Goal: Information Seeking & Learning: Learn about a topic

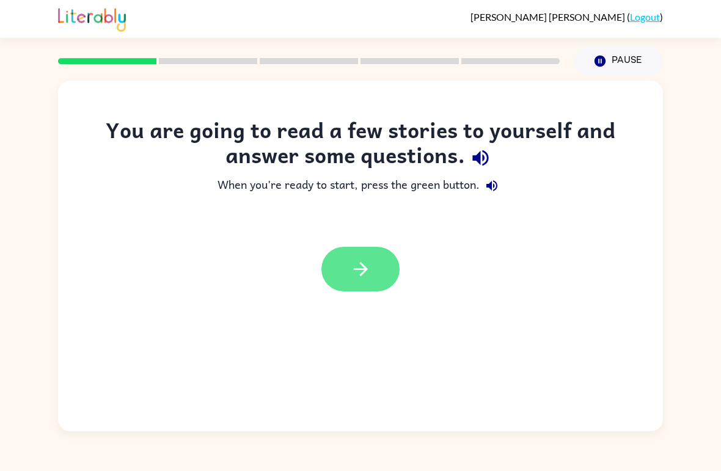
click at [365, 276] on icon "button" at bounding box center [360, 269] width 21 height 21
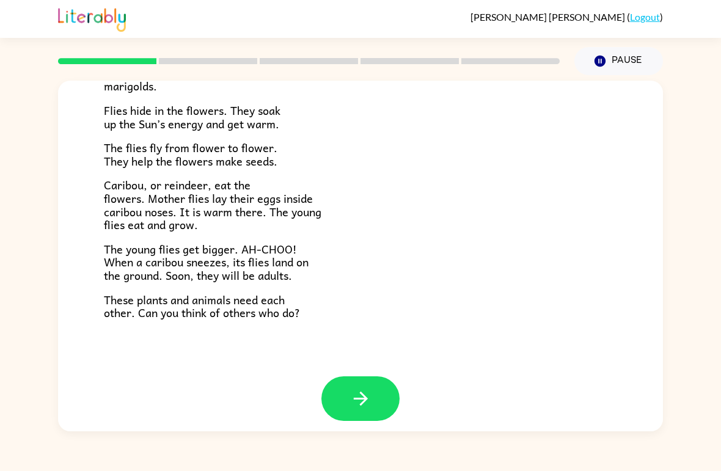
scroll to position [241, 0]
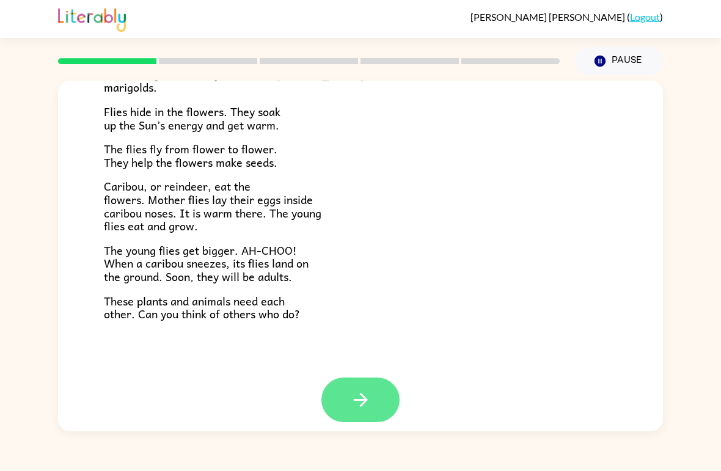
click at [379, 394] on button "button" at bounding box center [360, 400] width 78 height 45
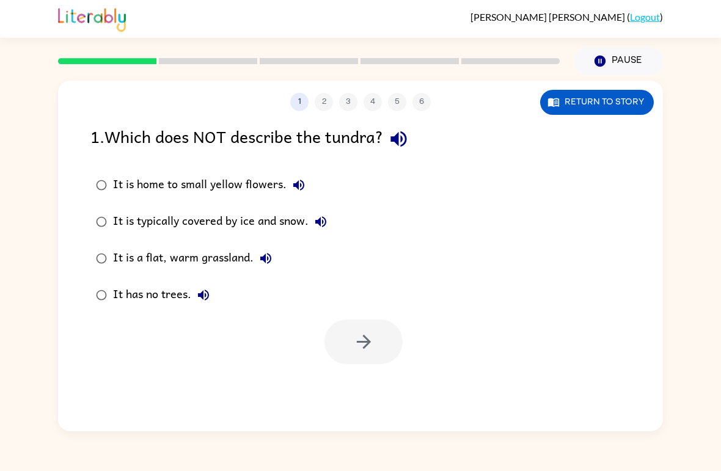
scroll to position [0, 0]
click at [381, 336] on button "button" at bounding box center [364, 342] width 78 height 45
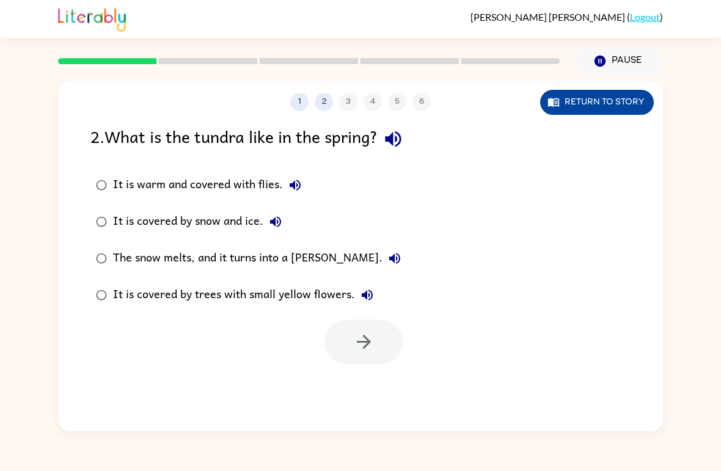
click at [623, 107] on button "Return to story" at bounding box center [597, 102] width 114 height 25
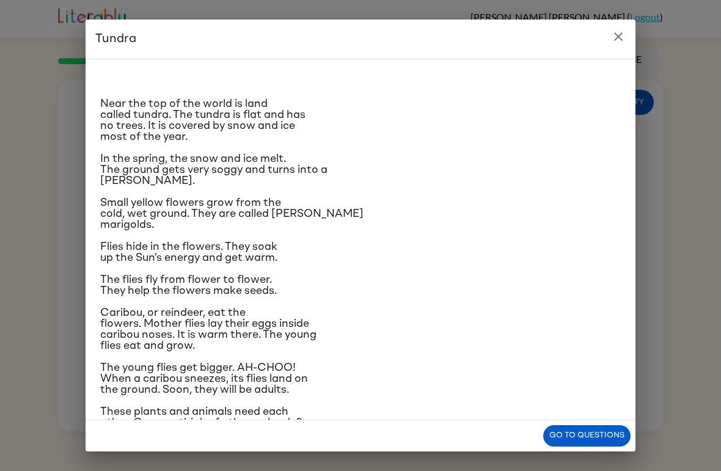
click at [614, 34] on icon "close" at bounding box center [618, 36] width 15 height 15
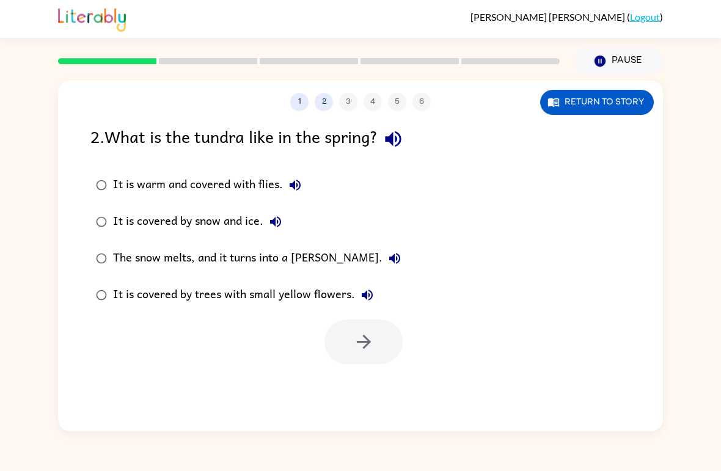
click at [302, 257] on div "The snow melts, and it turns into a [PERSON_NAME]." at bounding box center [260, 258] width 294 height 24
click at [366, 345] on icon "button" at bounding box center [363, 342] width 14 height 14
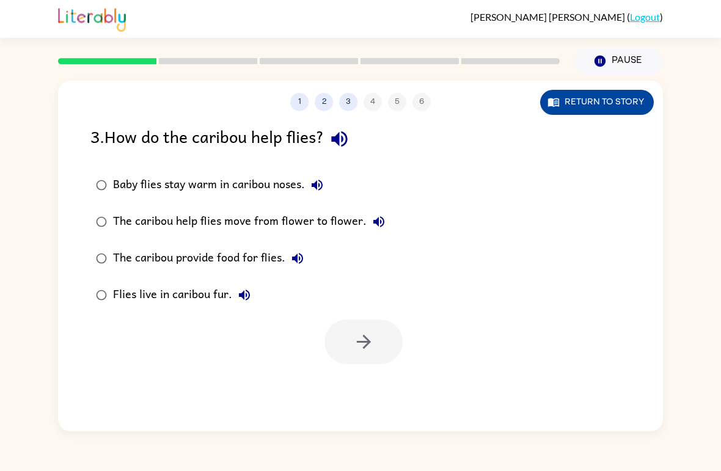
click at [623, 103] on button "Return to story" at bounding box center [597, 102] width 114 height 25
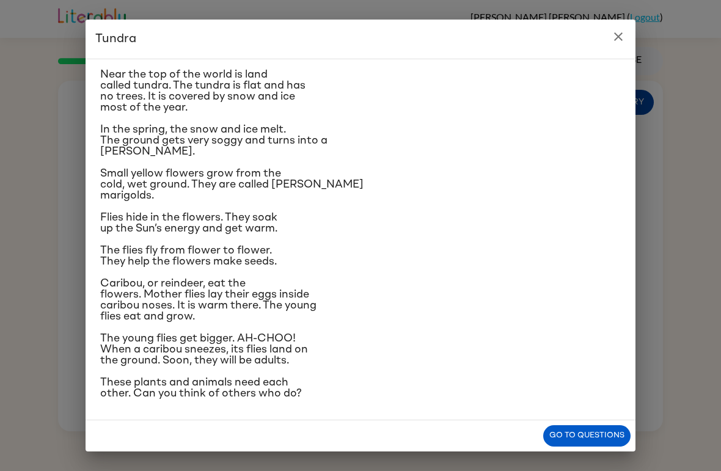
scroll to position [113, 0]
click at [611, 428] on button "Go to questions" at bounding box center [586, 435] width 87 height 21
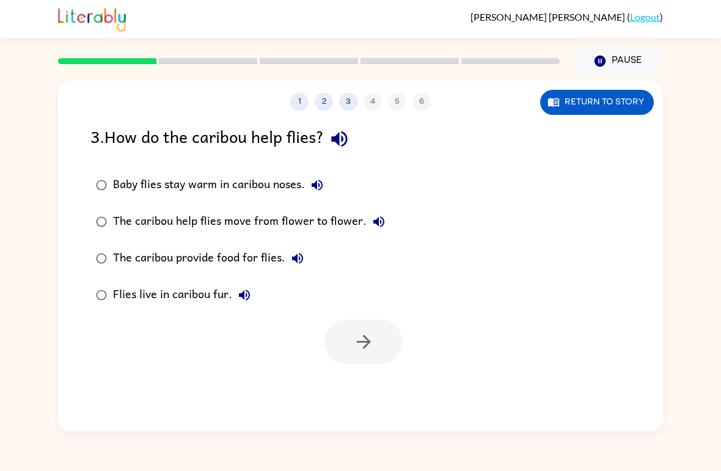
click at [273, 184] on div "Baby flies stay warm in caribou noses." at bounding box center [221, 185] width 216 height 24
click at [364, 345] on icon "button" at bounding box center [363, 341] width 21 height 21
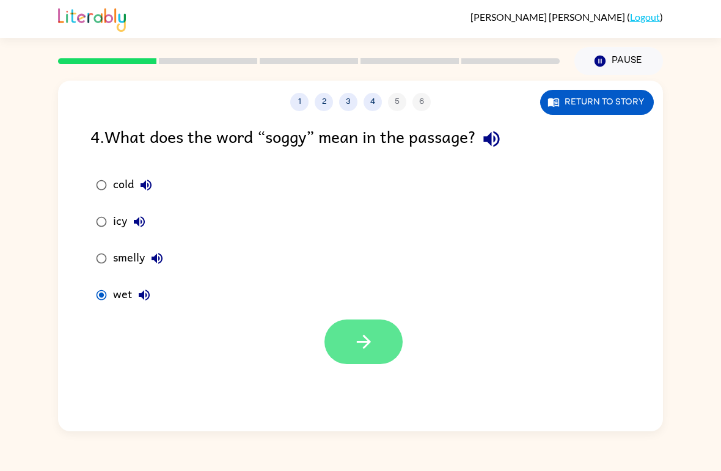
click at [375, 348] on button "button" at bounding box center [364, 342] width 78 height 45
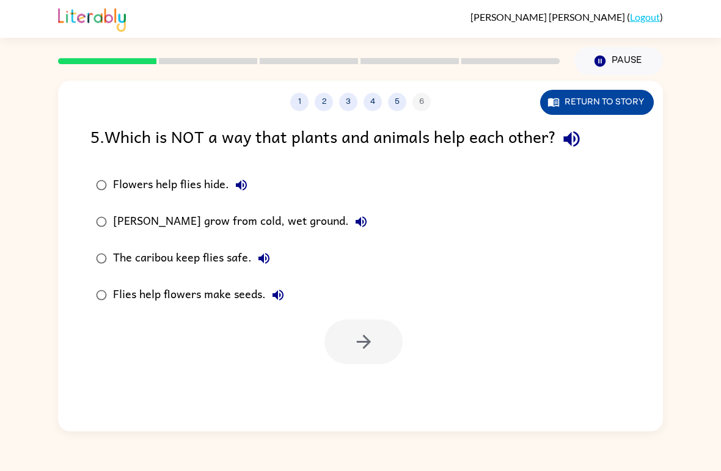
click at [630, 106] on button "Return to story" at bounding box center [597, 102] width 114 height 25
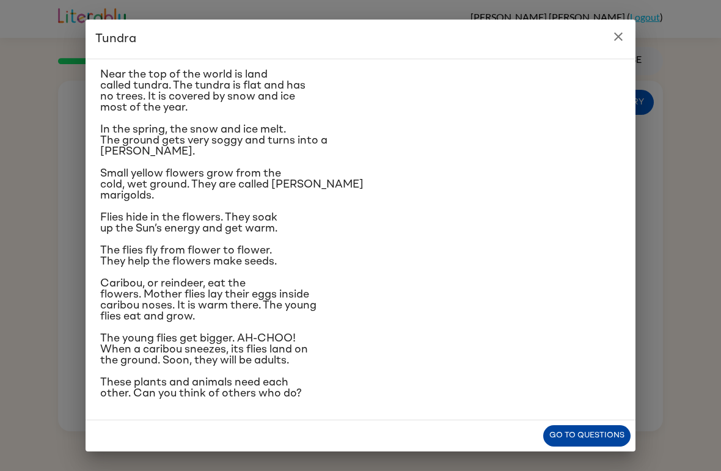
click at [597, 433] on button "Go to questions" at bounding box center [586, 435] width 87 height 21
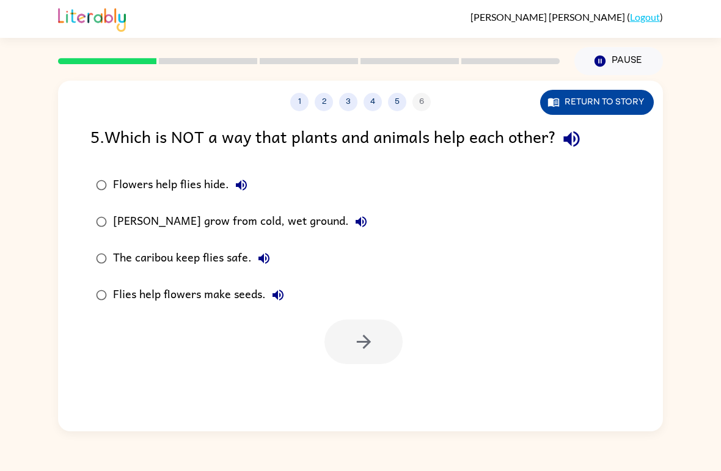
click at [600, 104] on button "Return to story" at bounding box center [597, 102] width 114 height 25
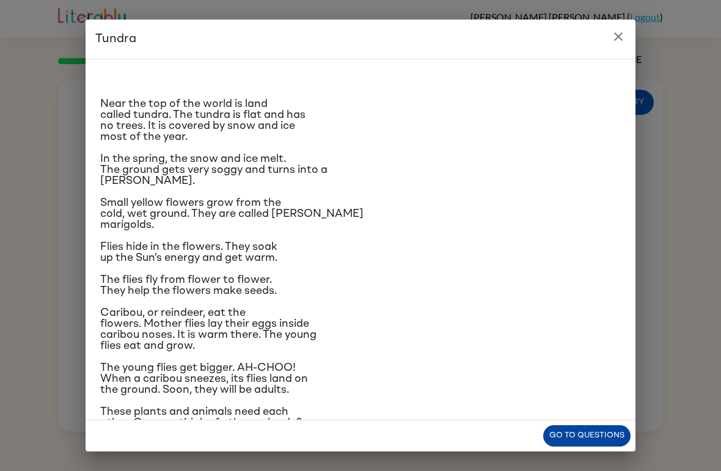
click at [578, 430] on button "Go to questions" at bounding box center [586, 435] width 87 height 21
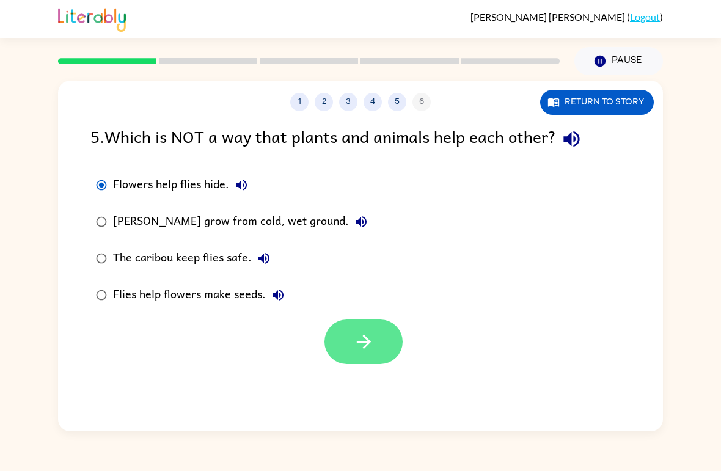
click at [351, 364] on button "button" at bounding box center [364, 342] width 78 height 45
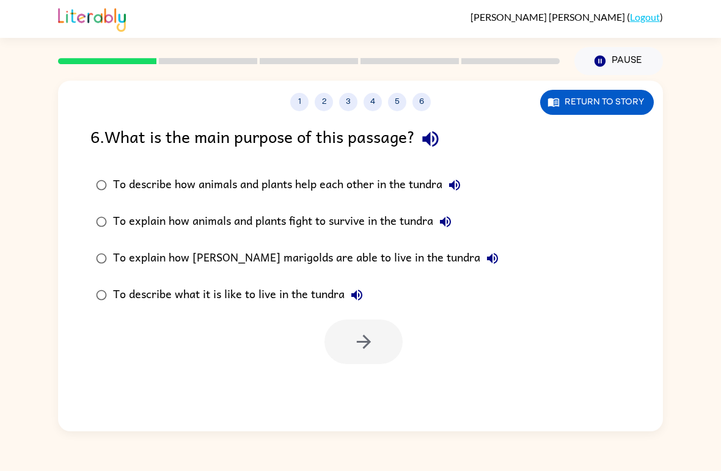
click at [438, 183] on div "To describe how animals and plants help each other in the tundra" at bounding box center [290, 185] width 354 height 24
click at [384, 347] on button "button" at bounding box center [364, 342] width 78 height 45
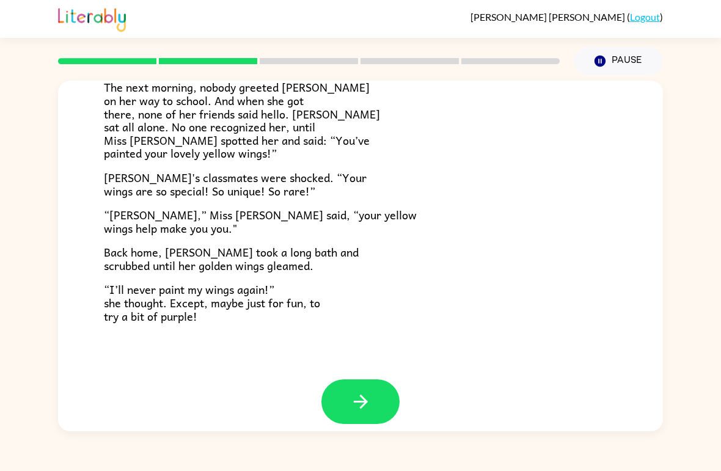
scroll to position [329, 0]
click at [379, 388] on button "button" at bounding box center [360, 402] width 78 height 45
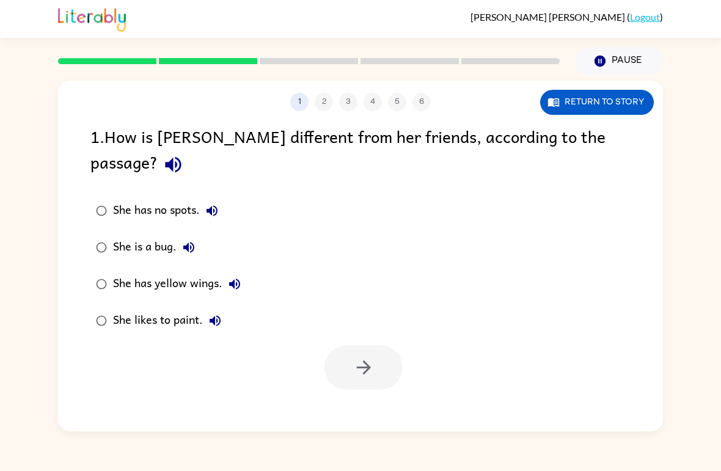
click at [205, 272] on div "She has yellow wings." at bounding box center [180, 284] width 134 height 24
click at [376, 345] on button "button" at bounding box center [364, 367] width 78 height 45
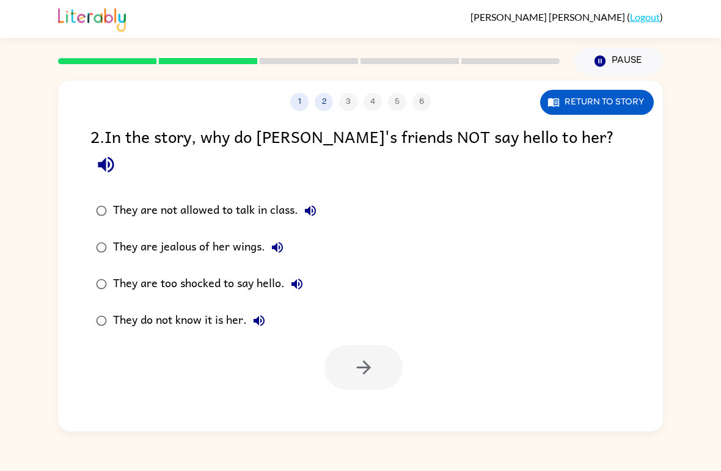
click at [243, 309] on div "They do not know it is her." at bounding box center [192, 321] width 158 height 24
click at [370, 357] on icon "button" at bounding box center [363, 367] width 21 height 21
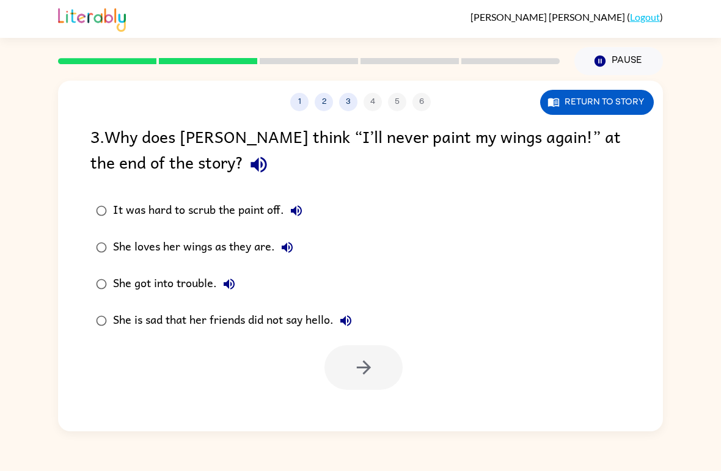
click at [264, 251] on div "She loves her wings as they are." at bounding box center [206, 247] width 186 height 24
click at [376, 376] on button "button" at bounding box center [364, 367] width 78 height 45
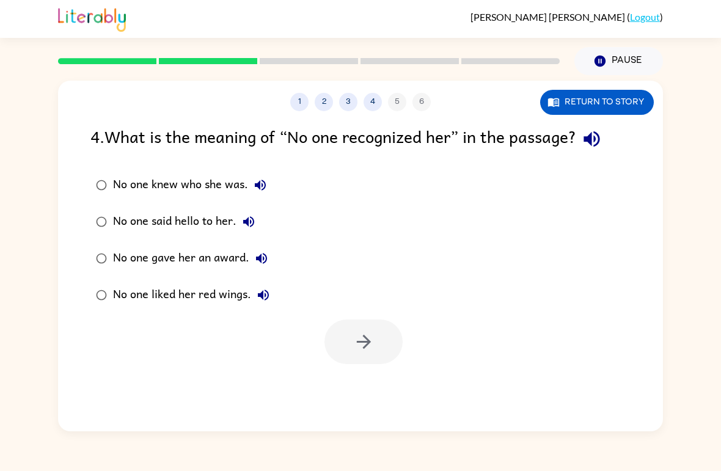
click at [228, 186] on div "No one knew who she was." at bounding box center [193, 185] width 160 height 24
click at [381, 335] on button "button" at bounding box center [364, 342] width 78 height 45
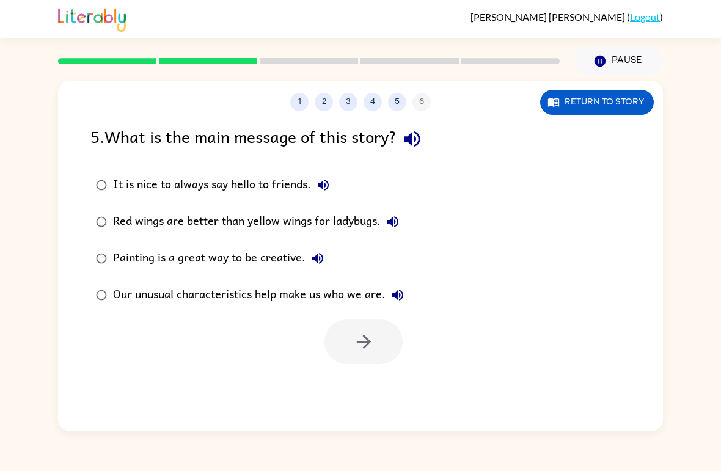
click at [362, 295] on div "Our unusual characteristics help make us who we are." at bounding box center [261, 295] width 297 height 24
click at [375, 348] on button "button" at bounding box center [364, 342] width 78 height 45
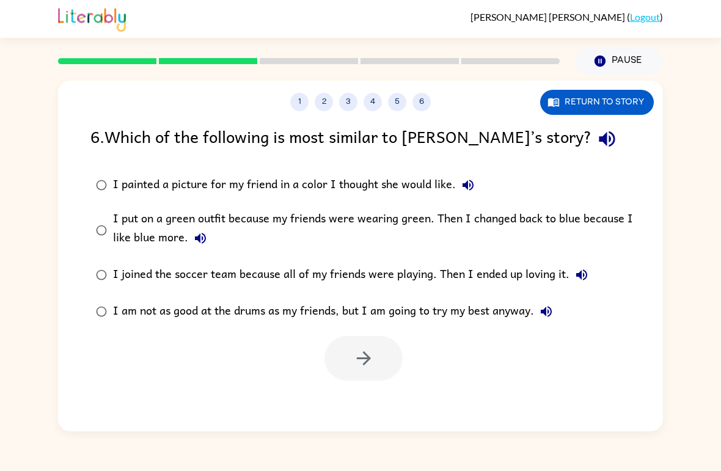
click at [380, 222] on div "I put on a green outfit because my friends were wearing green. Then I changed b…" at bounding box center [380, 230] width 534 height 41
click at [367, 353] on icon "button" at bounding box center [363, 358] width 21 height 21
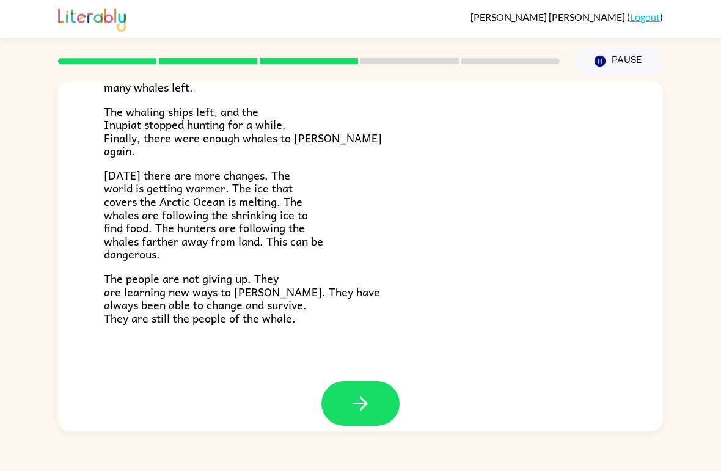
scroll to position [397, 0]
click at [358, 403] on button "button" at bounding box center [360, 404] width 78 height 45
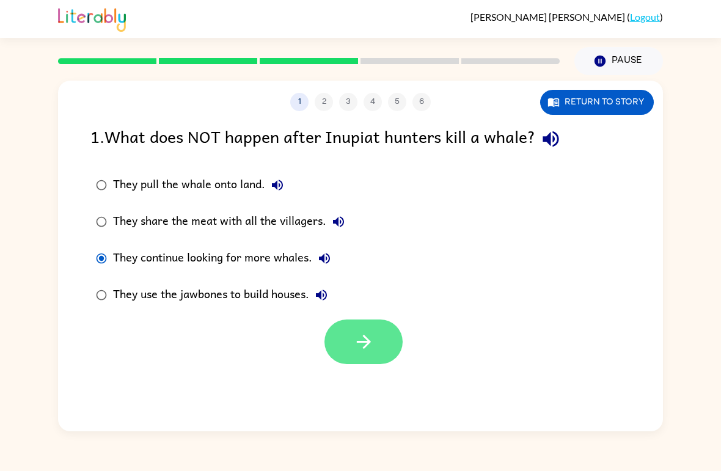
click at [378, 341] on button "button" at bounding box center [364, 342] width 78 height 45
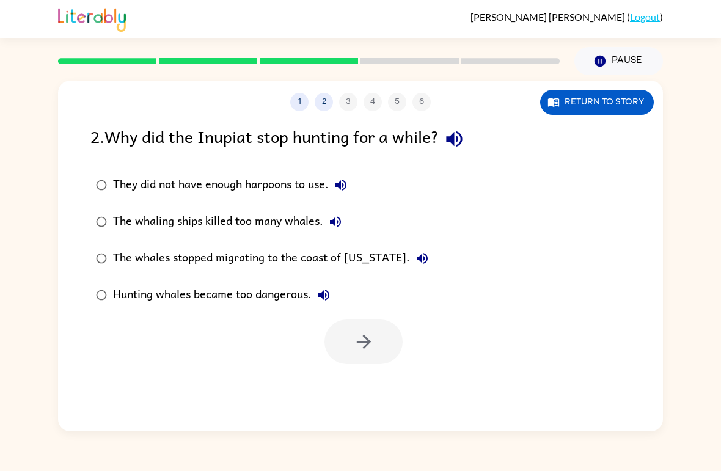
click at [312, 221] on div "The whaling ships killed too many whales." at bounding box center [230, 222] width 235 height 24
click at [381, 349] on button "button" at bounding box center [364, 342] width 78 height 45
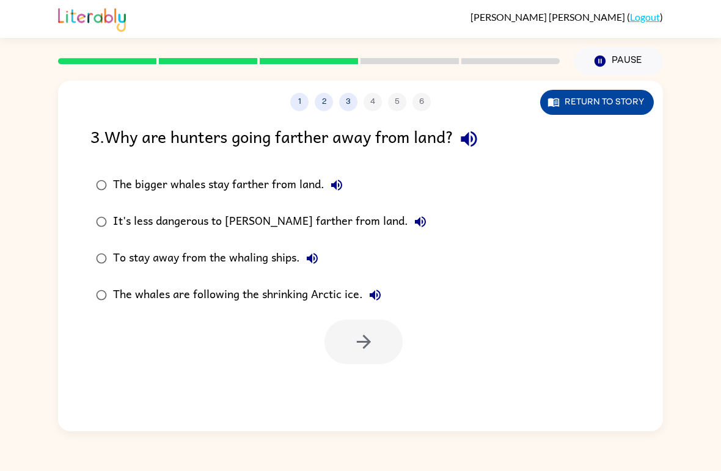
click at [614, 100] on button "Return to story" at bounding box center [597, 102] width 114 height 25
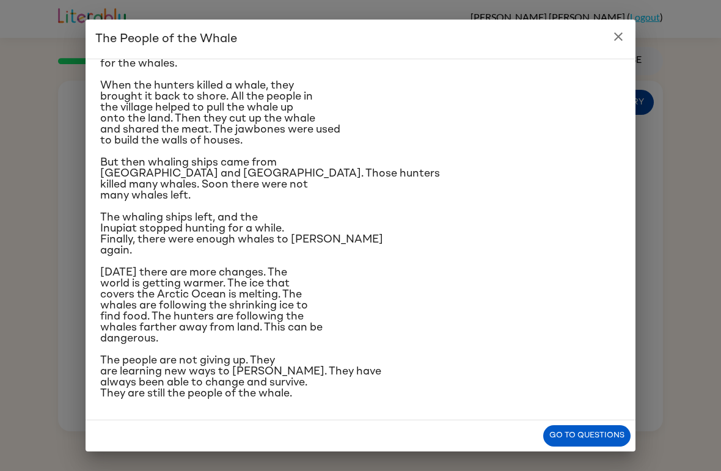
scroll to position [210, 0]
click at [609, 428] on button "Go to questions" at bounding box center [586, 435] width 87 height 21
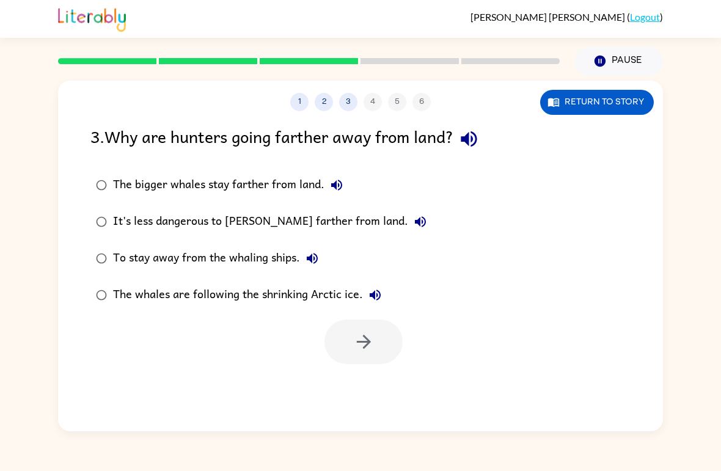
click at [274, 258] on div "To stay away from the whaling ships." at bounding box center [218, 258] width 211 height 24
click at [388, 350] on button "button" at bounding box center [364, 342] width 78 height 45
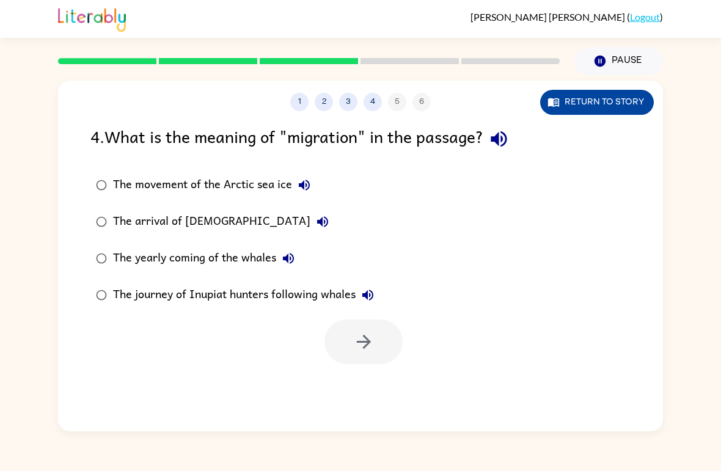
click at [606, 106] on button "Return to story" at bounding box center [597, 102] width 114 height 25
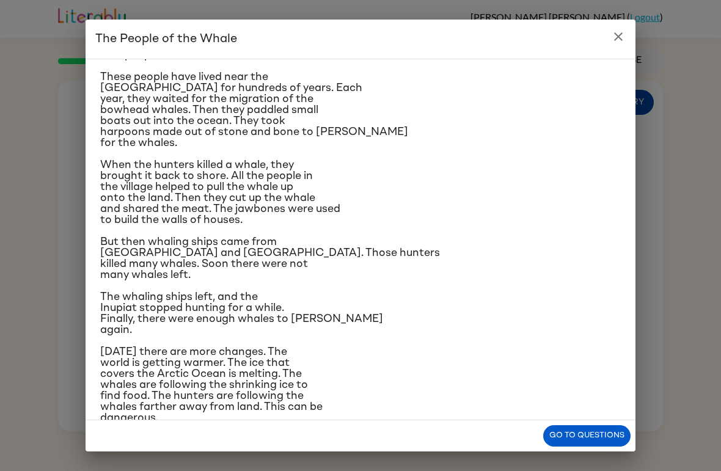
scroll to position [81, 0]
click at [629, 37] on button "close" at bounding box center [618, 36] width 24 height 24
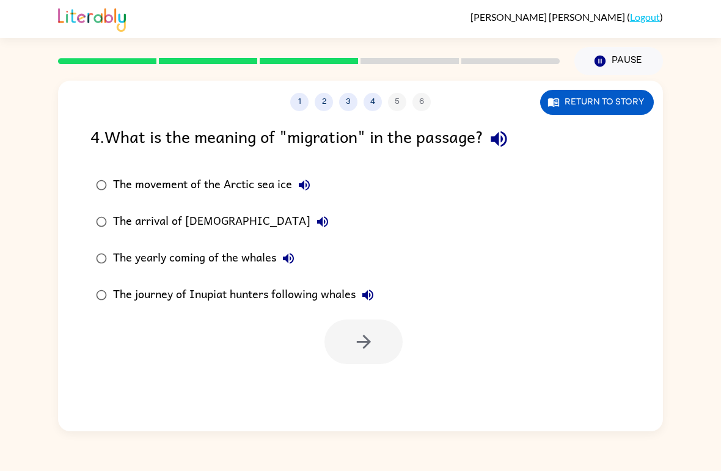
click at [262, 254] on div "The yearly coming of the whales" at bounding box center [207, 258] width 188 height 24
click at [364, 345] on icon "button" at bounding box center [363, 341] width 21 height 21
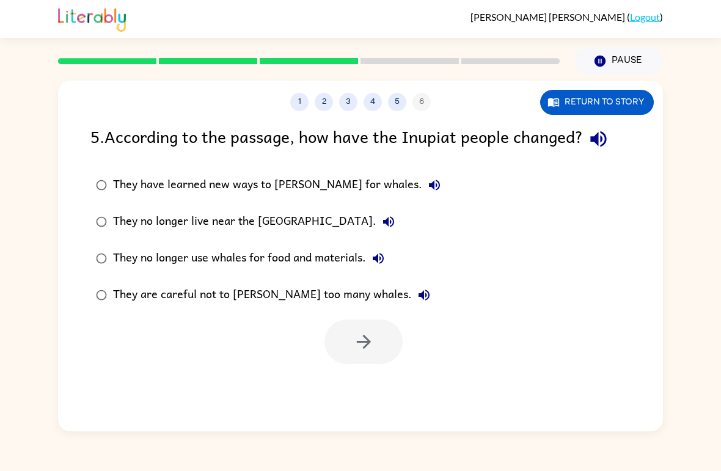
click at [306, 292] on div "They are careful not to [PERSON_NAME] too many whales." at bounding box center [274, 295] width 323 height 24
click at [384, 335] on button "button" at bounding box center [364, 342] width 78 height 45
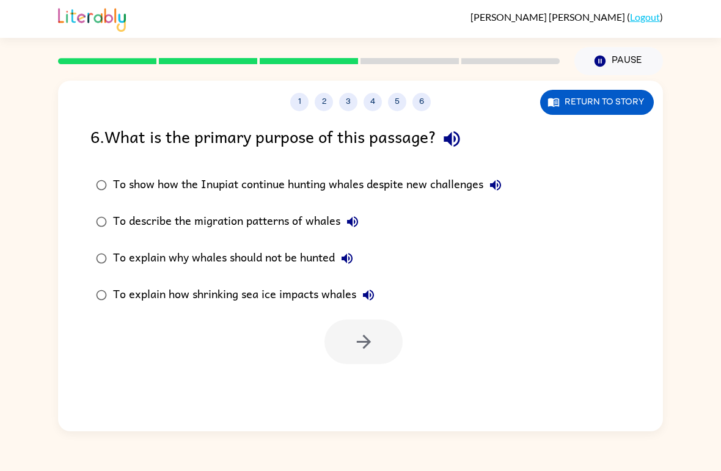
click at [318, 262] on div "To explain why whales should not be hunted" at bounding box center [236, 258] width 246 height 24
click at [371, 345] on icon "button" at bounding box center [363, 341] width 21 height 21
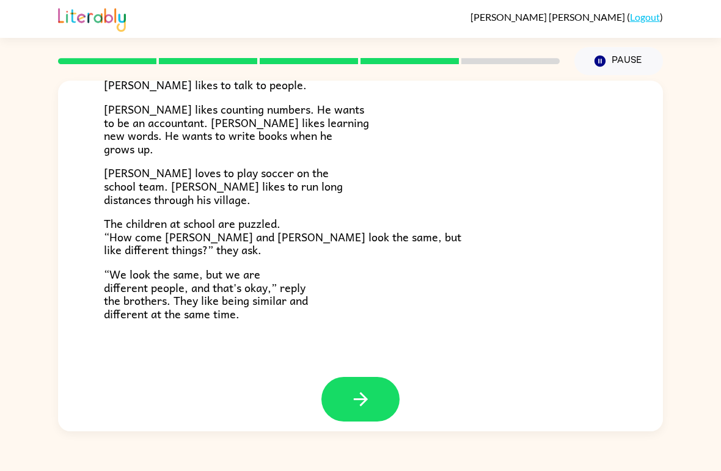
scroll to position [254, 0]
click at [362, 389] on icon "button" at bounding box center [360, 399] width 21 height 21
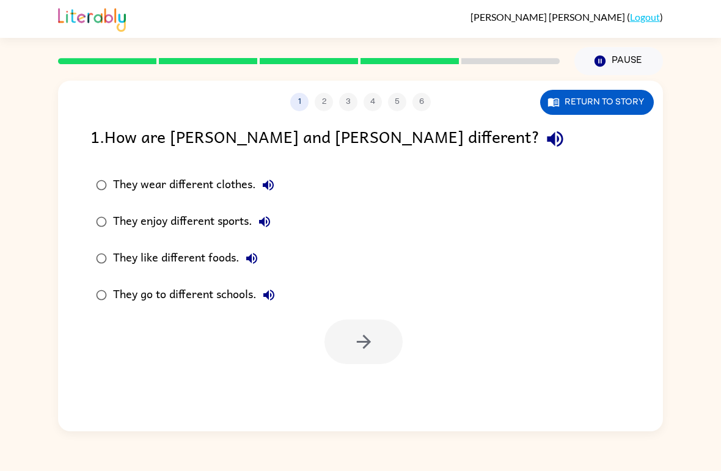
scroll to position [0, 0]
click at [114, 218] on div "They enjoy different sports." at bounding box center [195, 222] width 164 height 24
click at [371, 344] on icon "button" at bounding box center [363, 341] width 21 height 21
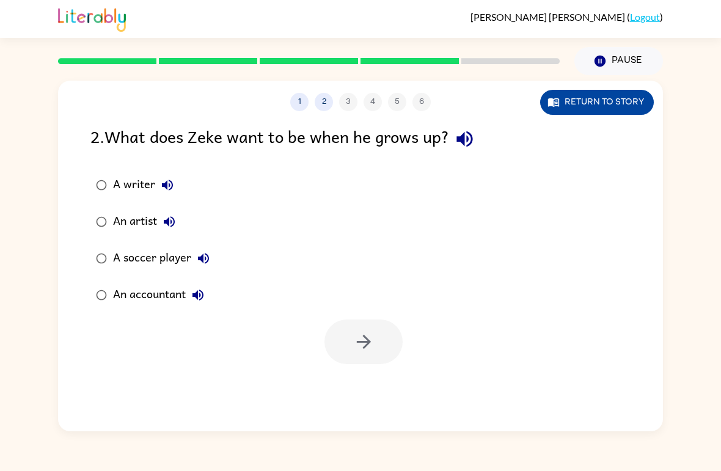
click at [579, 101] on button "Return to story" at bounding box center [597, 102] width 114 height 25
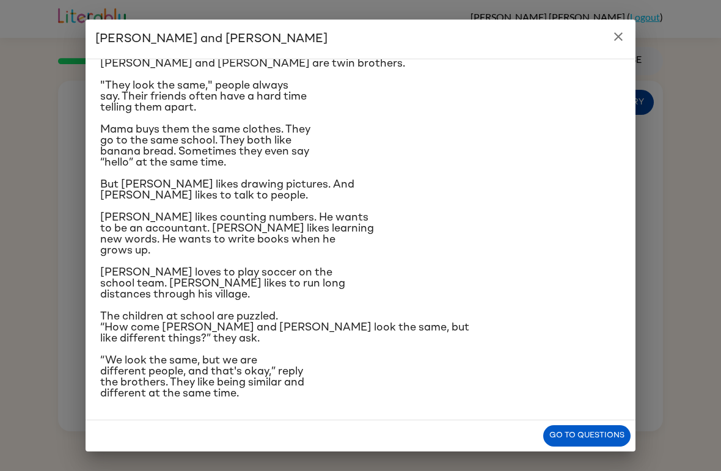
scroll to position [107, 0]
click at [564, 434] on button "Go to questions" at bounding box center [586, 435] width 87 height 21
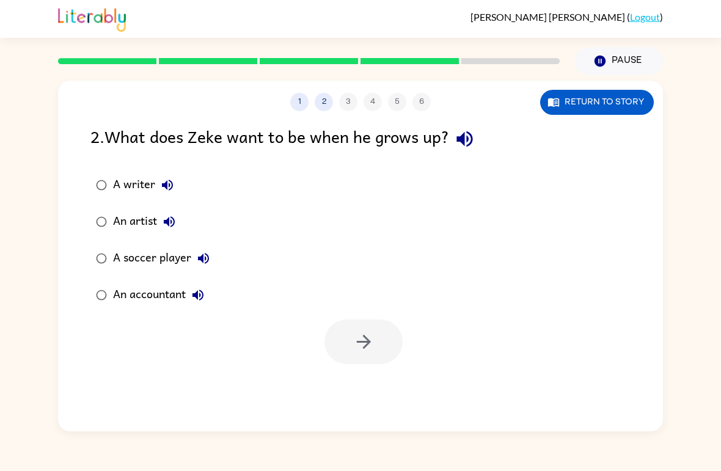
click at [145, 182] on div "A writer" at bounding box center [146, 185] width 67 height 24
click at [389, 344] on button "button" at bounding box center [364, 342] width 78 height 45
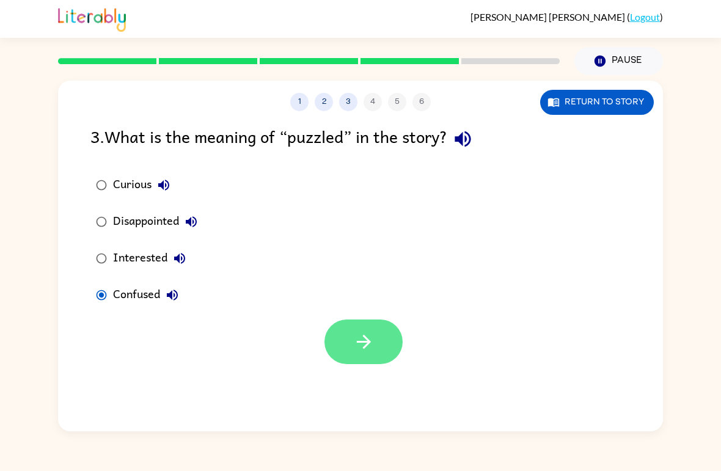
click at [388, 348] on button "button" at bounding box center [364, 342] width 78 height 45
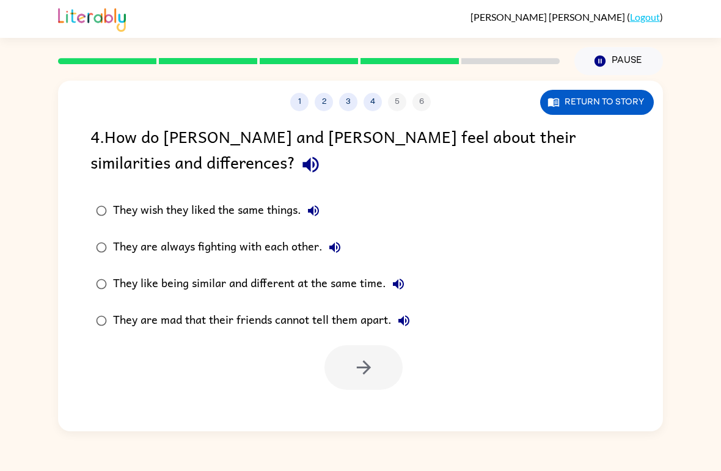
click at [376, 284] on div "They like being similar and different at the same time." at bounding box center [262, 284] width 298 height 24
click at [386, 365] on button "button" at bounding box center [364, 367] width 78 height 45
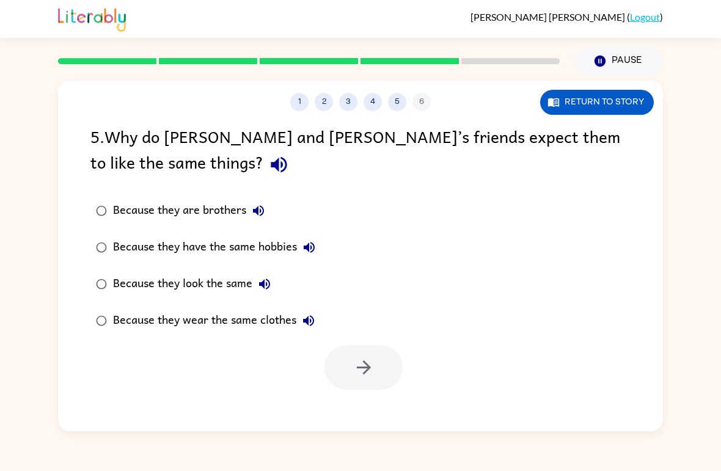
click at [243, 276] on div "Because they look the same" at bounding box center [195, 284] width 164 height 24
click at [367, 371] on icon "button" at bounding box center [363, 368] width 14 height 14
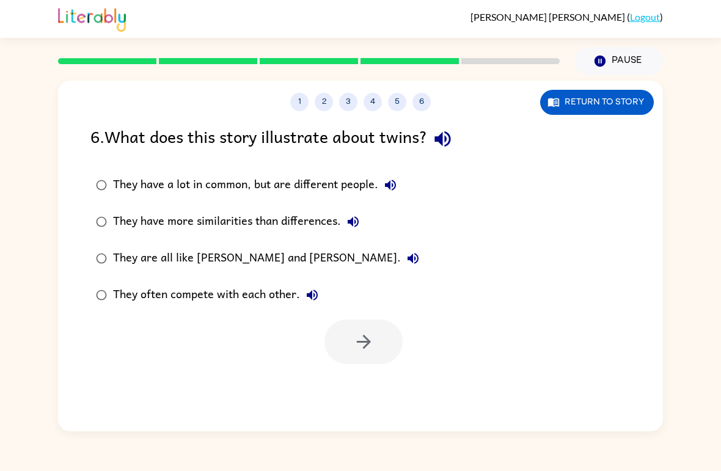
click at [326, 190] on div "They have a lot in common, but are different people." at bounding box center [258, 185] width 290 height 24
click at [369, 350] on icon "button" at bounding box center [363, 341] width 21 height 21
